Goal: Transaction & Acquisition: Purchase product/service

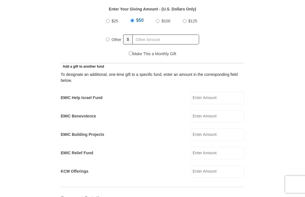
scroll to position [267, 0]
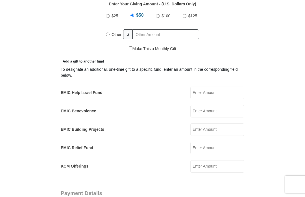
click at [222, 93] on input "EMIC Help Israel Fund" at bounding box center [217, 93] width 54 height 12
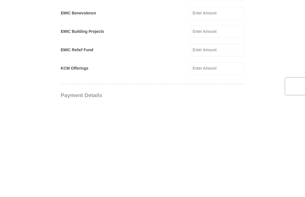
type input "15.00"
click at [217, 160] on input "KCM Offerings" at bounding box center [217, 166] width 54 height 12
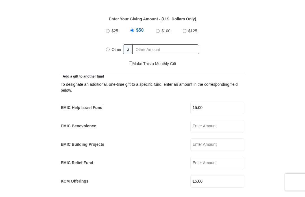
type input "15.00"
click at [109, 50] on input "Other" at bounding box center [108, 52] width 4 height 4
radio input "true"
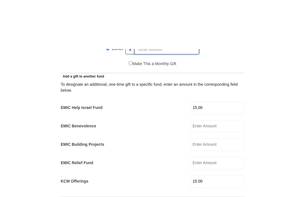
scroll to position [303, 0]
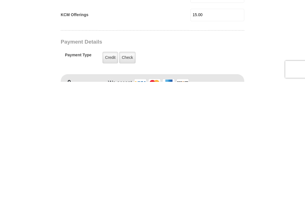
click at [112, 167] on label "Credit" at bounding box center [111, 173] width 16 height 12
click at [0, 0] on input "Credit" at bounding box center [0, 0] width 0 height 0
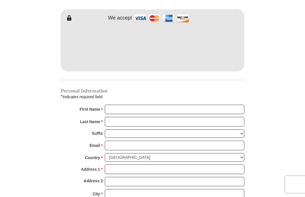
scroll to position [483, 0]
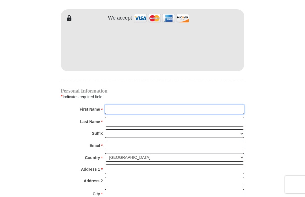
click at [123, 108] on input "First Name *" at bounding box center [175, 110] width 140 height 10
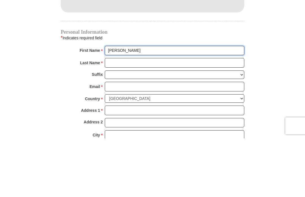
type input "Bonnie"
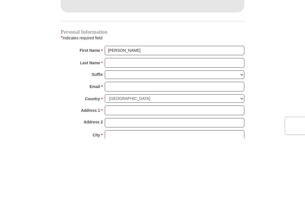
click at [126, 117] on input "Last Name *" at bounding box center [175, 122] width 140 height 10
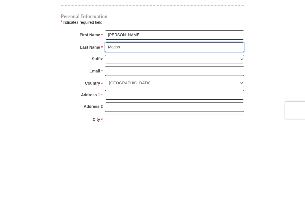
type input "Macon"
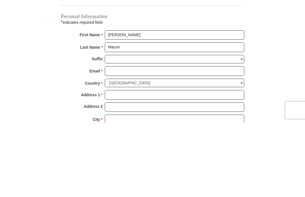
click at [114, 140] on input "Email *" at bounding box center [175, 145] width 140 height 10
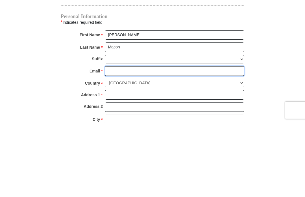
type input "n"
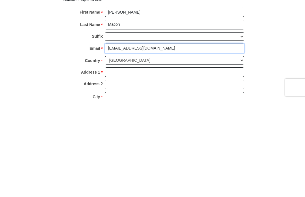
type input "bon.m@sbcglobal.net"
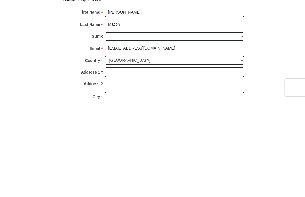
click at [140, 164] on input "Address 1 *" at bounding box center [175, 169] width 140 height 10
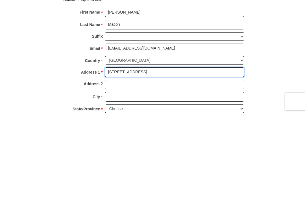
scroll to position [497, 0]
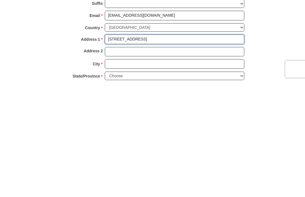
type input "525 Merganser Ln"
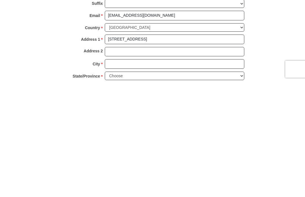
click at [127, 174] on input "City *" at bounding box center [175, 179] width 140 height 10
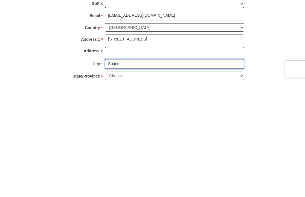
type input "Sparks"
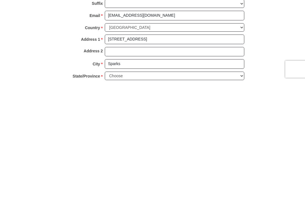
click at [143, 187] on select "Choose Alabama Alaska American Samoa Arizona Arkansas Armed Forces Americas Arm…" at bounding box center [175, 191] width 140 height 9
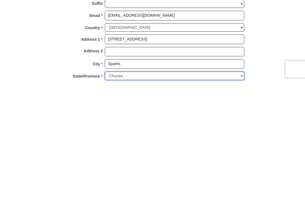
scroll to position [613, 0]
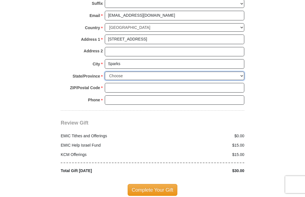
select select "NV"
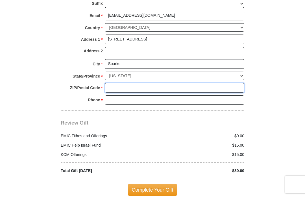
click at [142, 83] on input "ZIP/Postal Code *" at bounding box center [175, 88] width 140 height 10
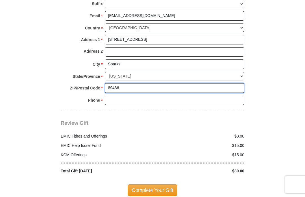
type input "89436"
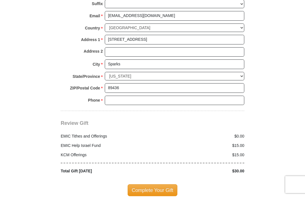
click at [127, 95] on input "Phone * *" at bounding box center [175, 100] width 140 height 10
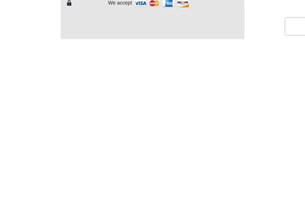
scroll to position [323, 0]
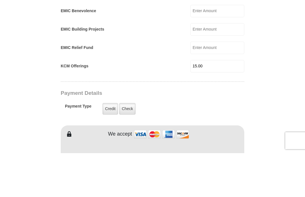
type input "775-225-8025"
click at [212, 104] on input "15.00" at bounding box center [217, 110] width 54 height 12
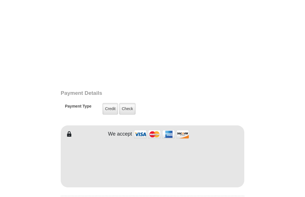
scroll to position [450, 0]
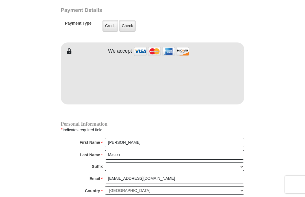
type input "16.00"
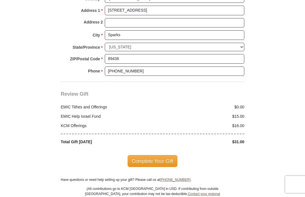
scroll to position [643, 0]
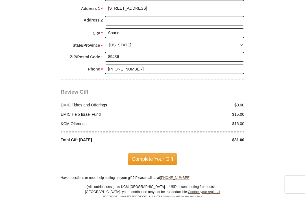
click at [159, 155] on span "Complete Your Gift" at bounding box center [153, 159] width 50 height 12
